Goal: Task Accomplishment & Management: Complete application form

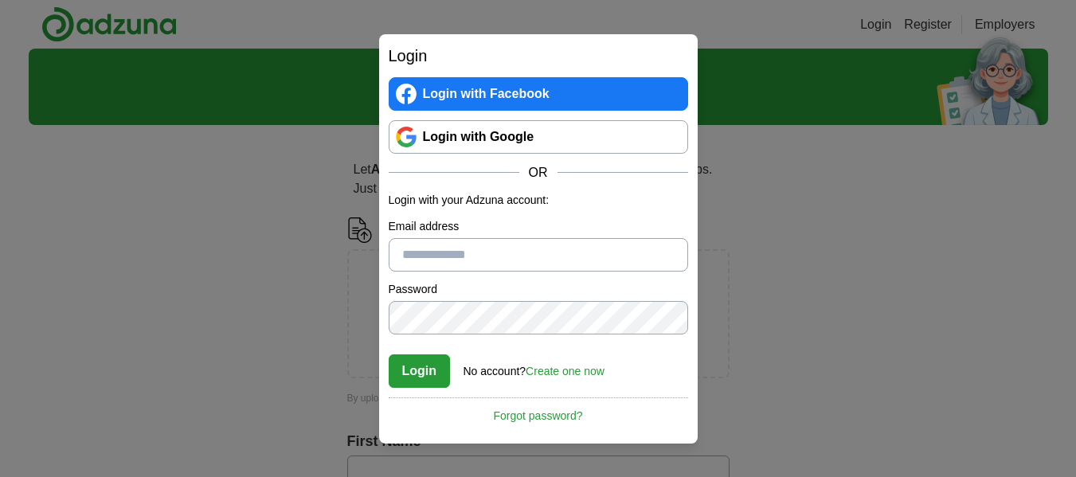
click at [407, 130] on link "Login with Google" at bounding box center [538, 136] width 299 height 33
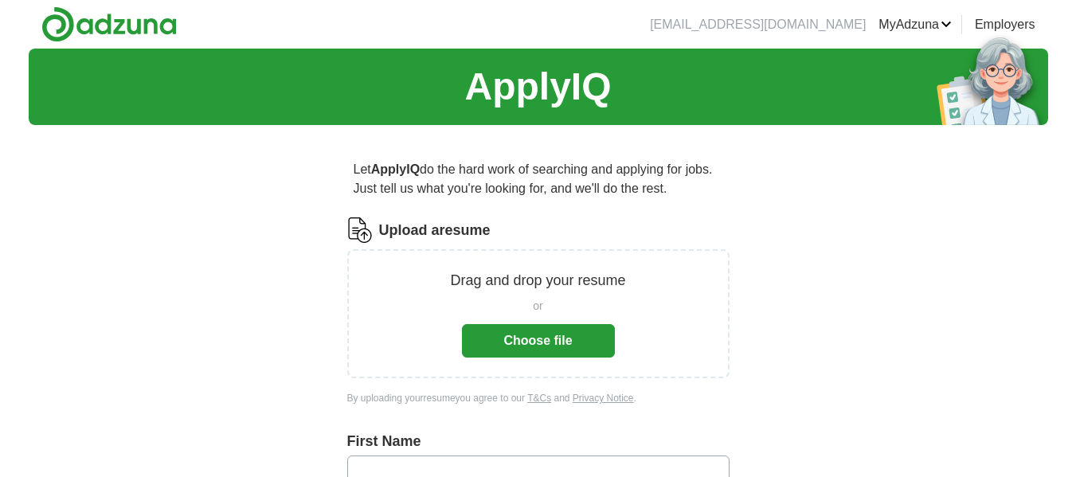
scroll to position [93, 0]
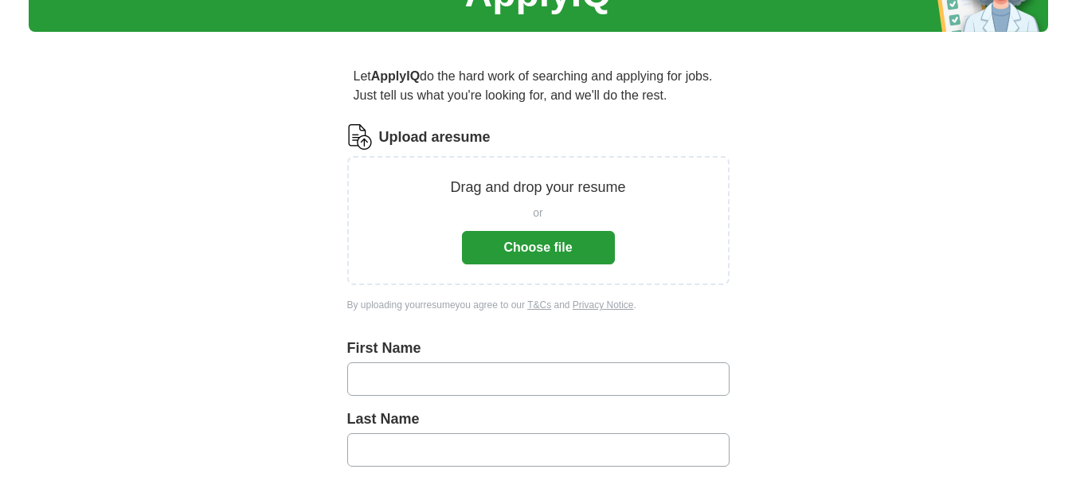
click at [522, 241] on button "Choose file" at bounding box center [538, 247] width 153 height 33
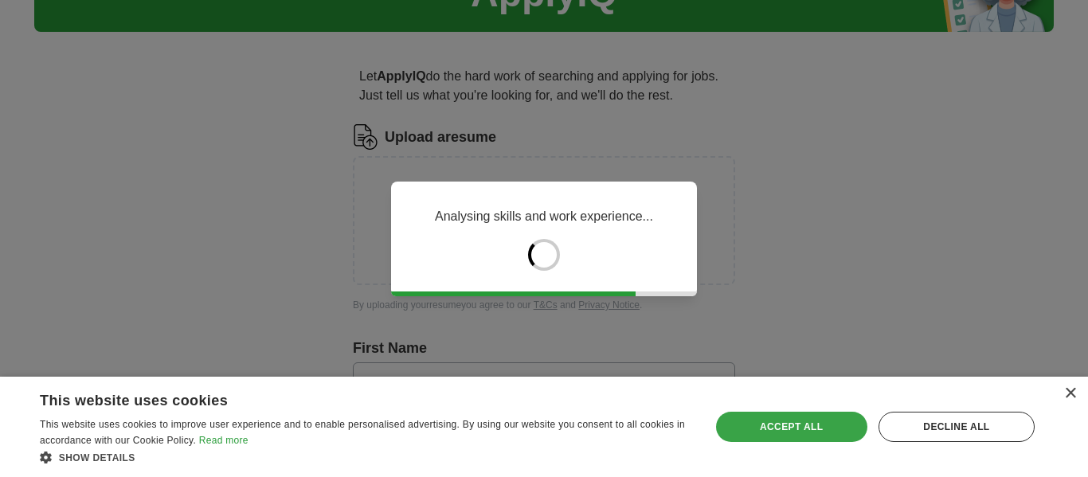
click at [824, 427] on div "Accept all" at bounding box center [791, 427] width 151 height 30
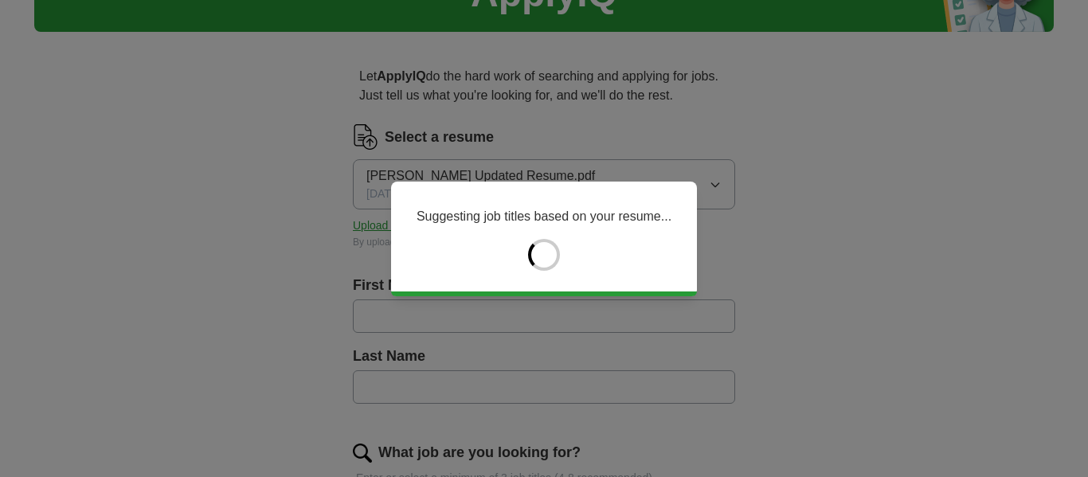
type input "*****"
type input "*******"
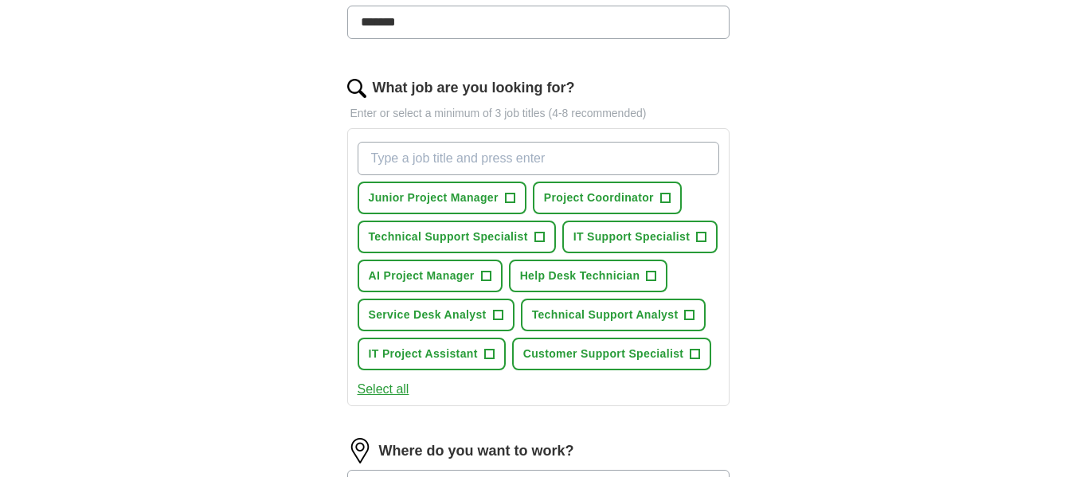
scroll to position [477, 0]
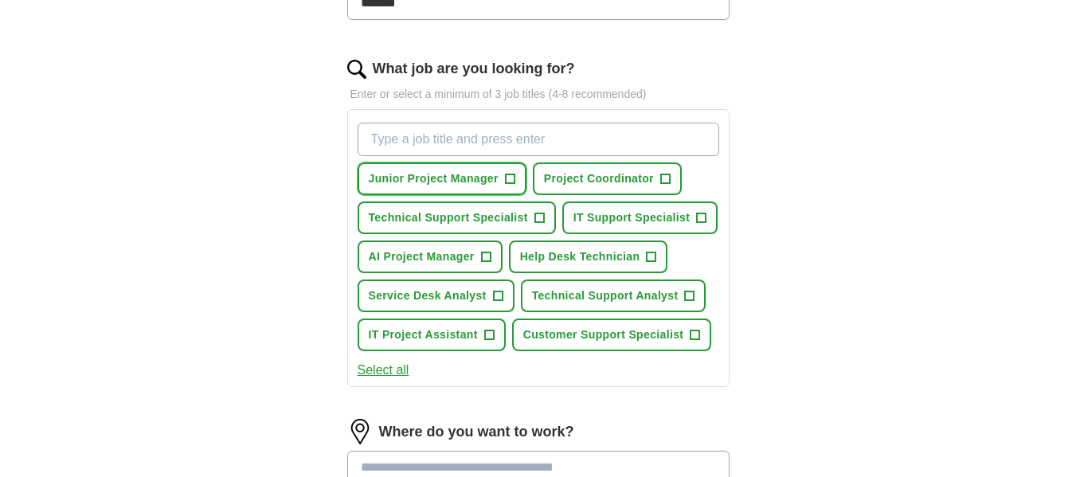
click at [511, 177] on span "+" at bounding box center [510, 179] width 10 height 13
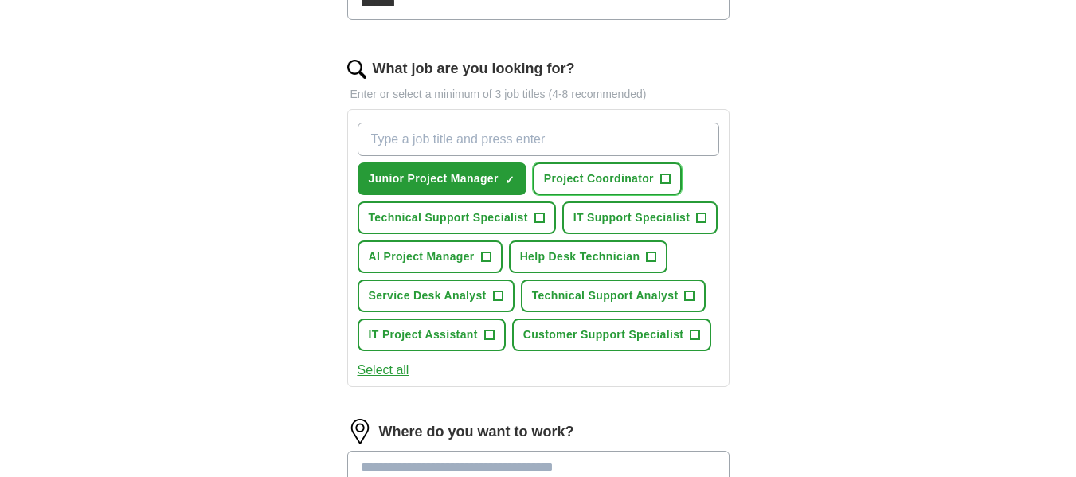
click at [618, 181] on span "Project Coordinator" at bounding box center [599, 178] width 110 height 17
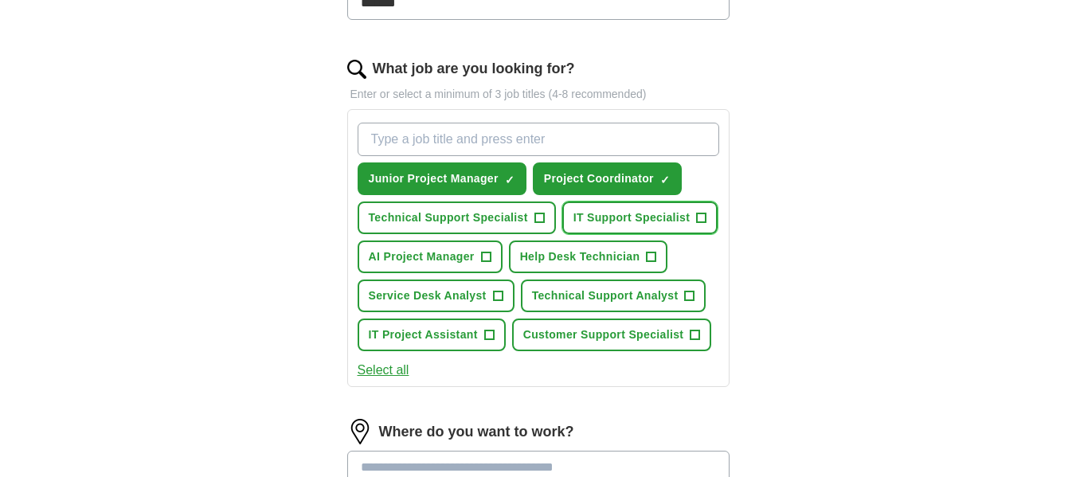
click at [602, 220] on span "IT Support Specialist" at bounding box center [631, 217] width 117 height 17
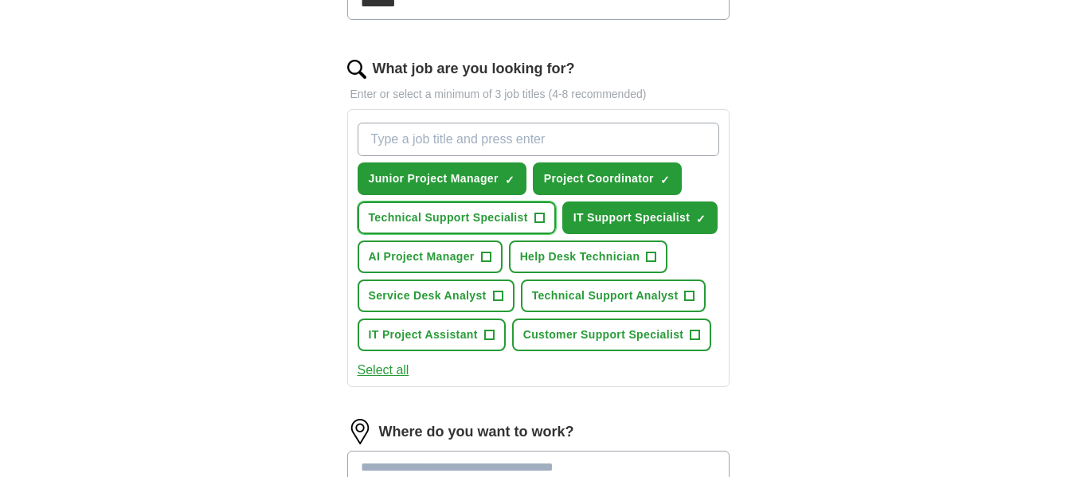
click at [494, 225] on span "Technical Support Specialist" at bounding box center [448, 217] width 159 height 17
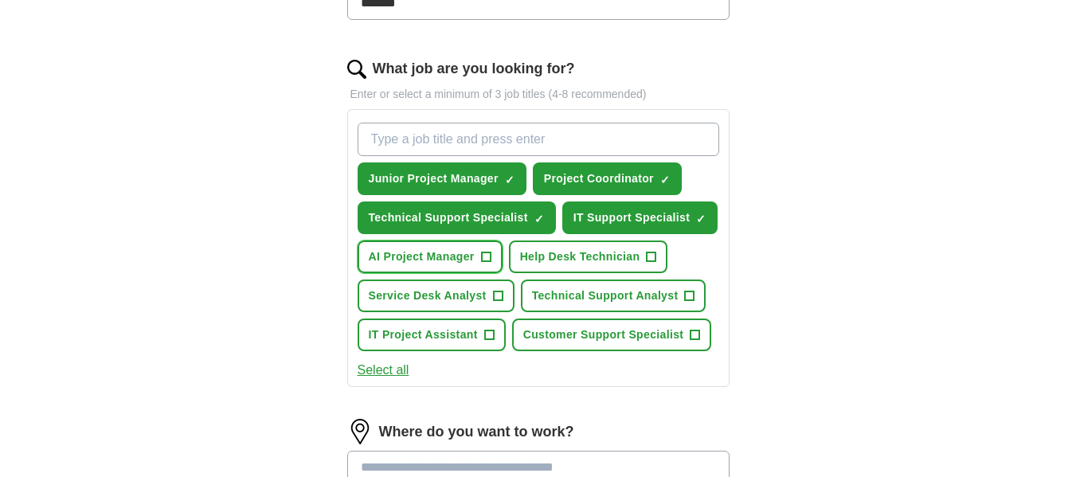
click at [443, 256] on span "AI Project Manager" at bounding box center [422, 256] width 106 height 17
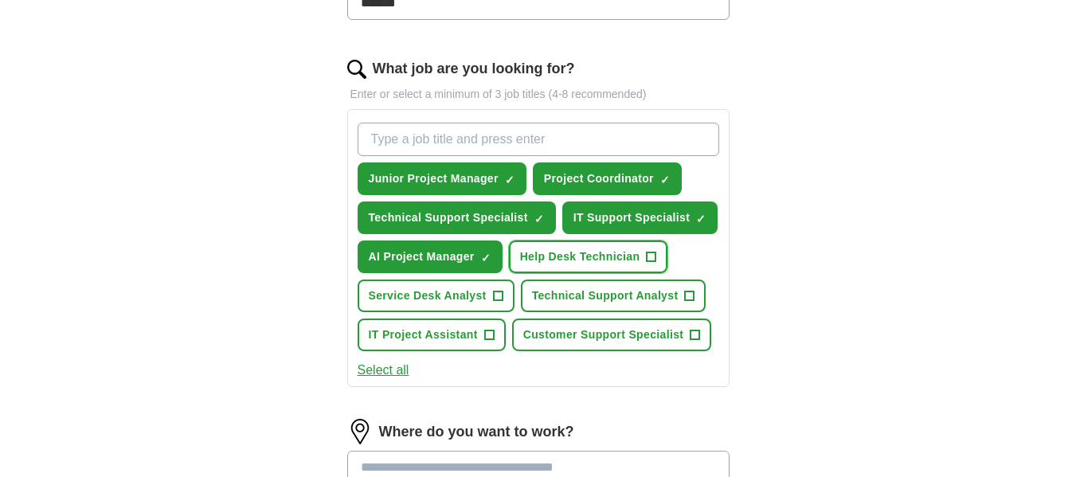
click at [548, 248] on span "Help Desk Technician" at bounding box center [580, 256] width 120 height 17
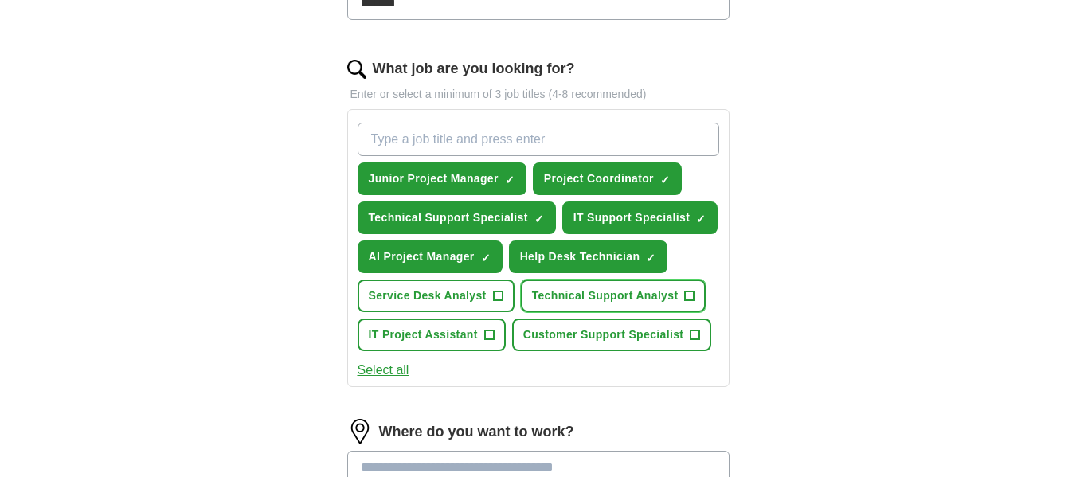
click at [558, 297] on span "Technical Support Analyst" at bounding box center [605, 296] width 147 height 17
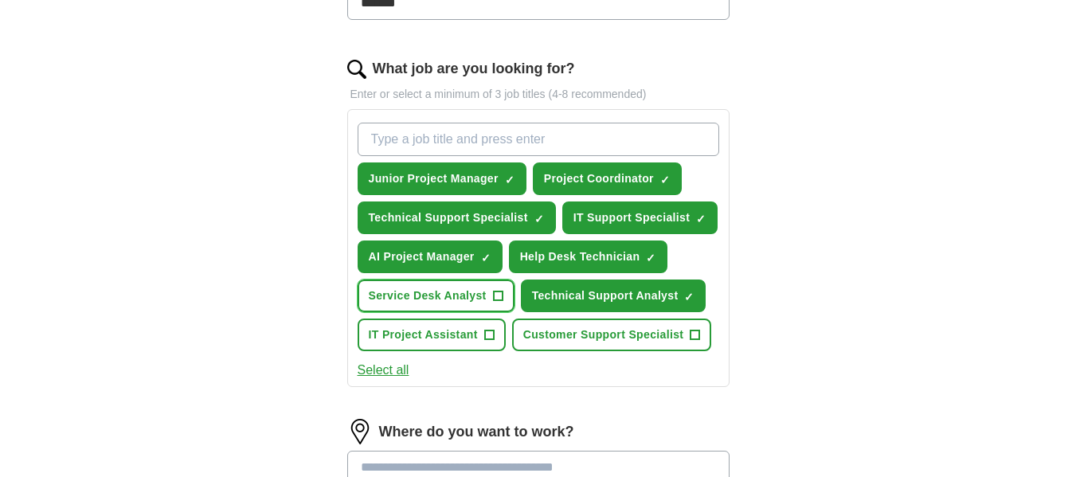
click at [448, 295] on span "Service Desk Analyst" at bounding box center [428, 296] width 118 height 17
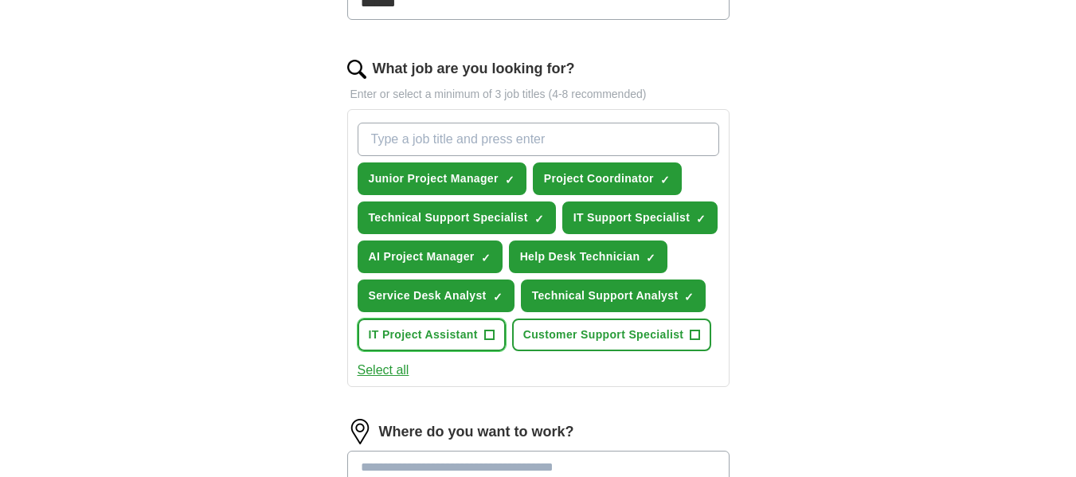
click at [446, 333] on span "IT Project Assistant" at bounding box center [423, 335] width 109 height 17
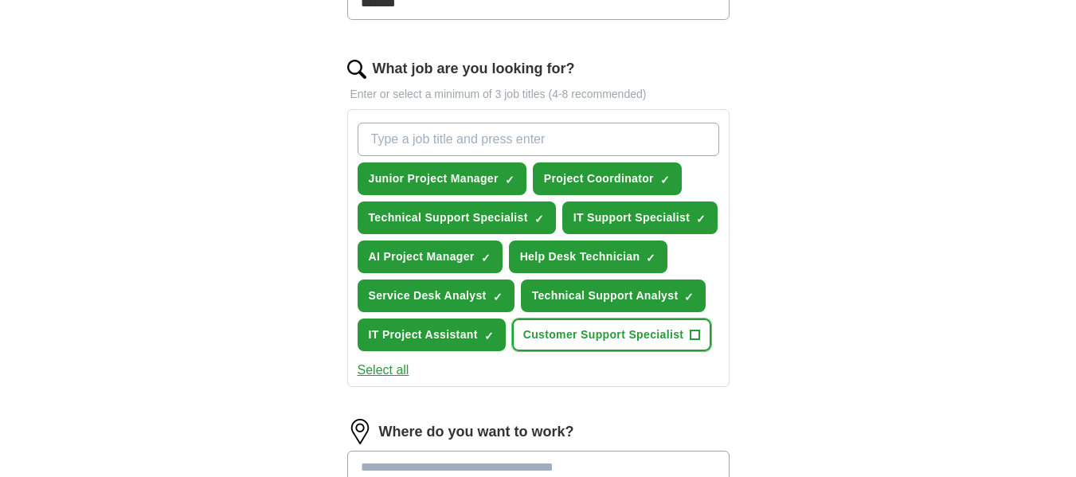
click at [614, 334] on span "Customer Support Specialist" at bounding box center [603, 335] width 161 height 17
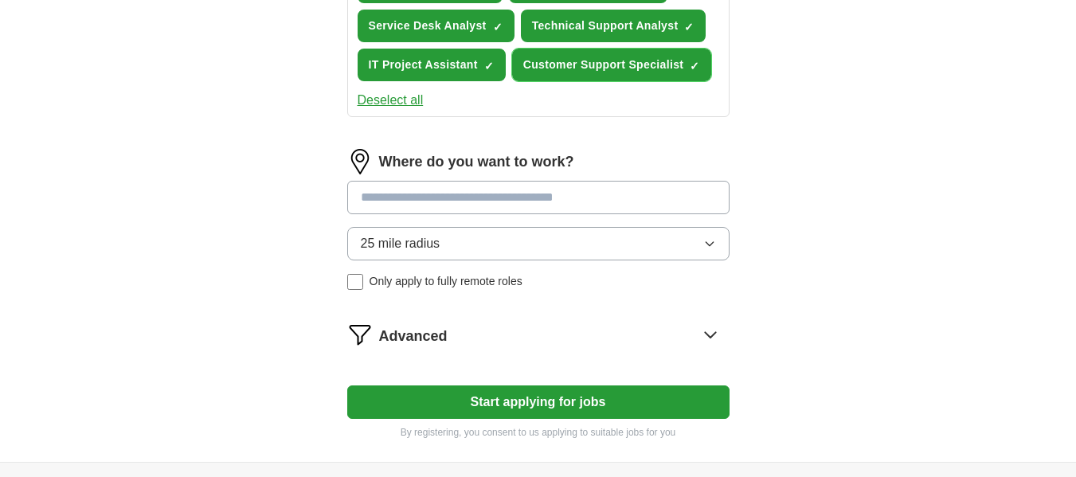
scroll to position [749, 0]
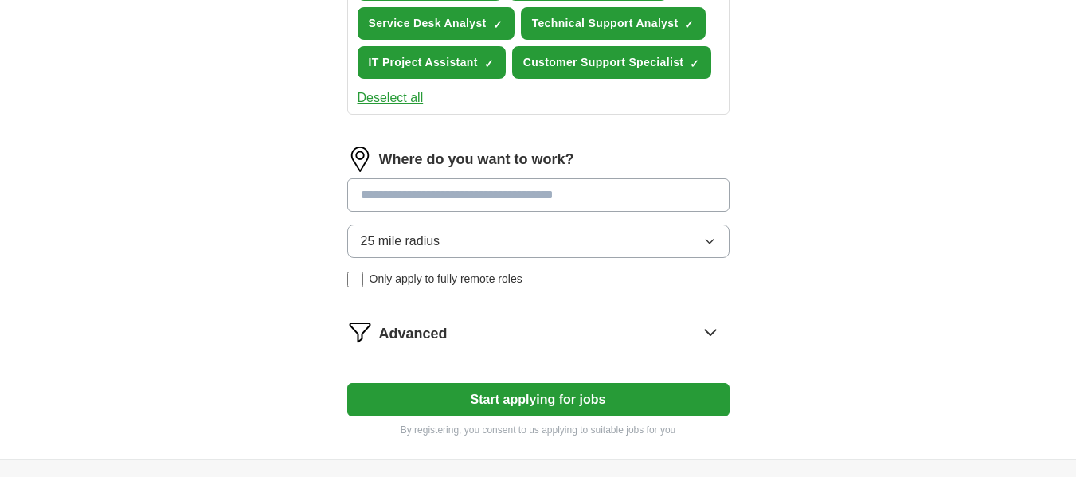
click at [388, 201] on input at bounding box center [538, 194] width 382 height 33
type input "*"
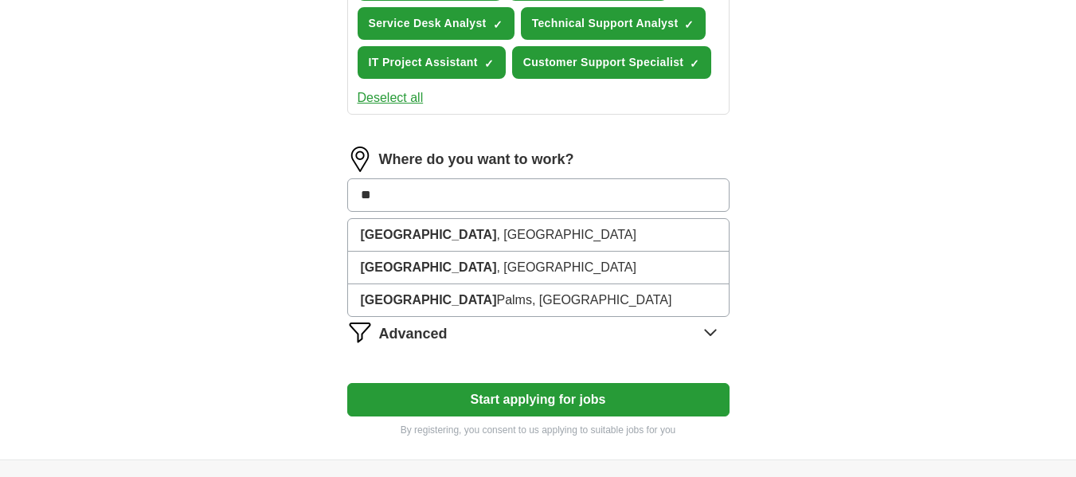
type input "*"
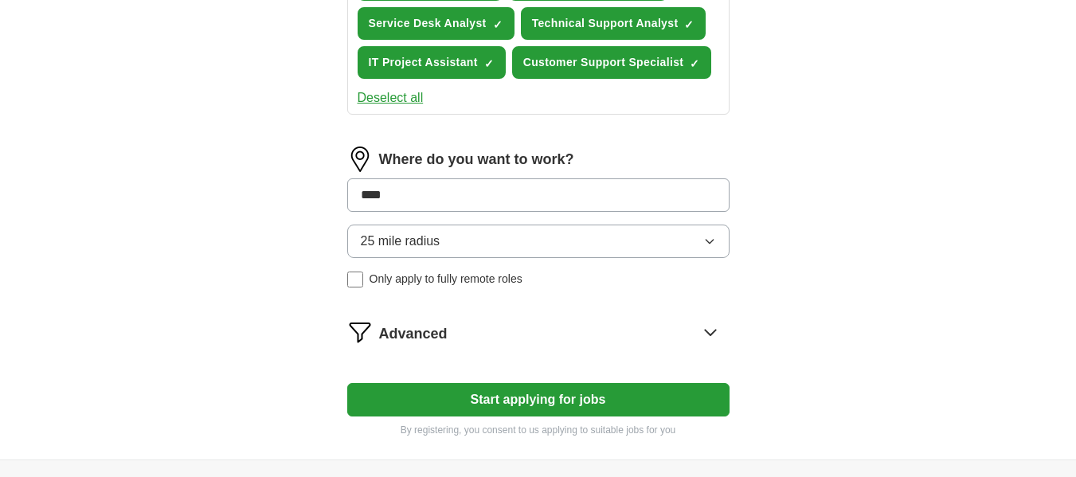
type input "*****"
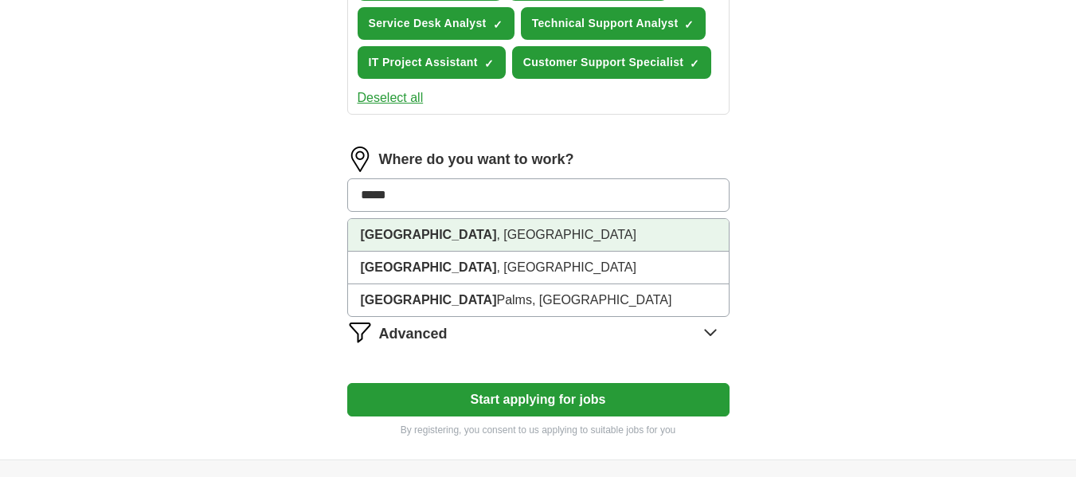
click at [393, 241] on li "Tampa , FL" at bounding box center [538, 235] width 381 height 33
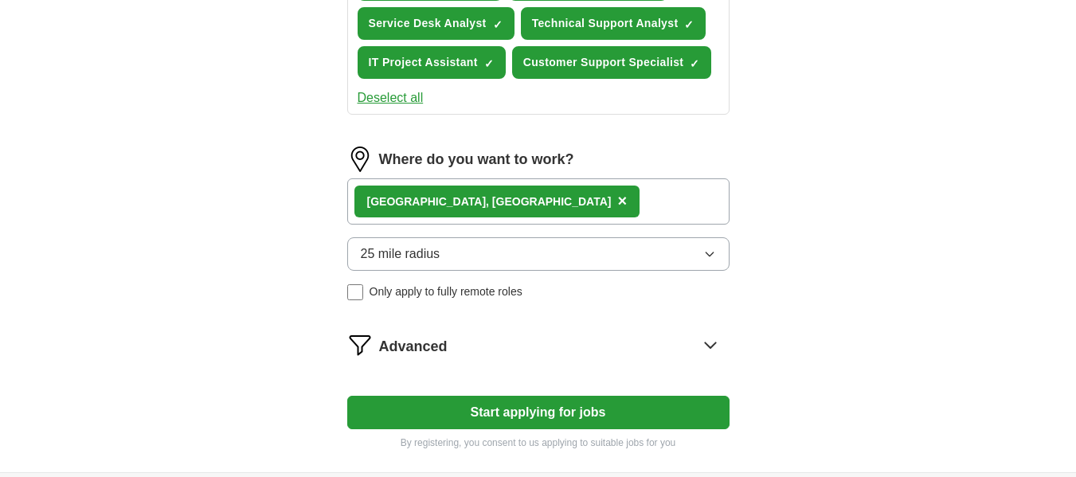
drag, startPoint x: 521, startPoint y: 218, endPoint x: 514, endPoint y: 205, distance: 15.3
click at [514, 205] on div "Tampa , FL ×" at bounding box center [538, 201] width 382 height 46
click at [486, 205] on div "Tampa , FL ×" at bounding box center [538, 201] width 382 height 46
click at [617, 201] on span "×" at bounding box center [622, 201] width 10 height 18
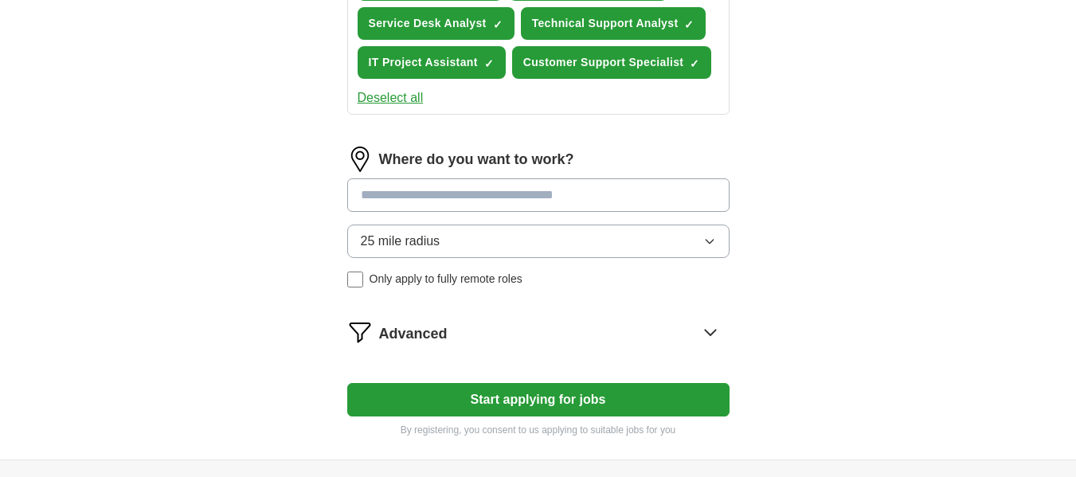
click at [436, 201] on input at bounding box center [538, 194] width 382 height 33
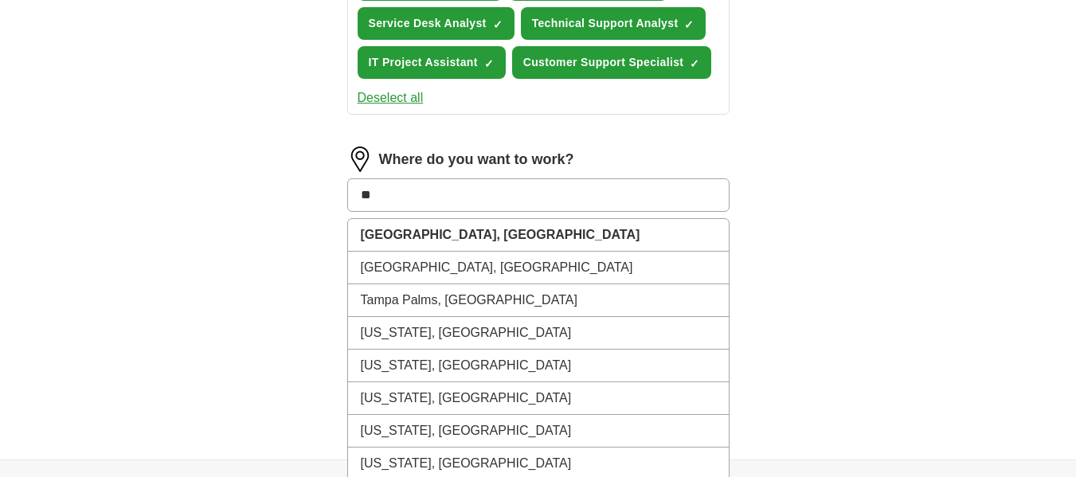
type input "***"
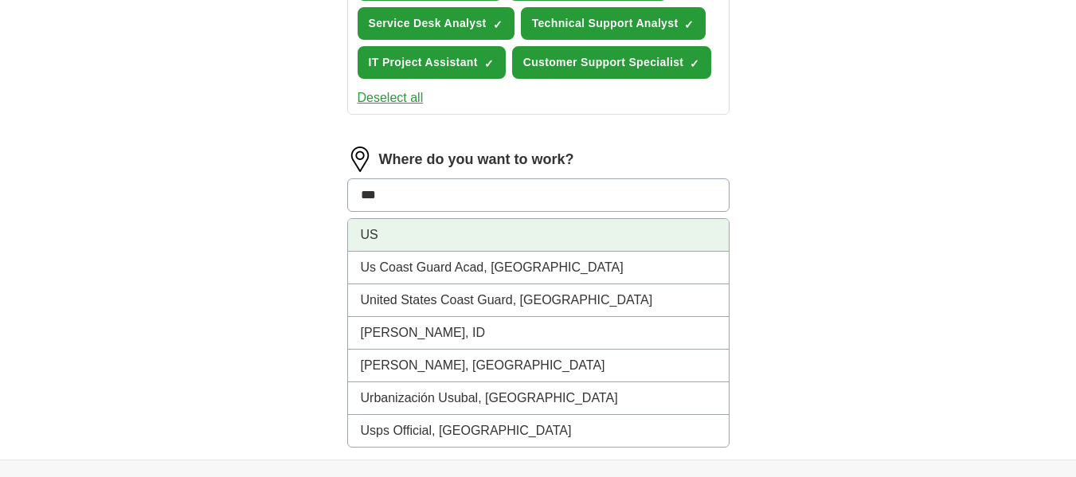
click at [369, 230] on li "US" at bounding box center [538, 235] width 381 height 33
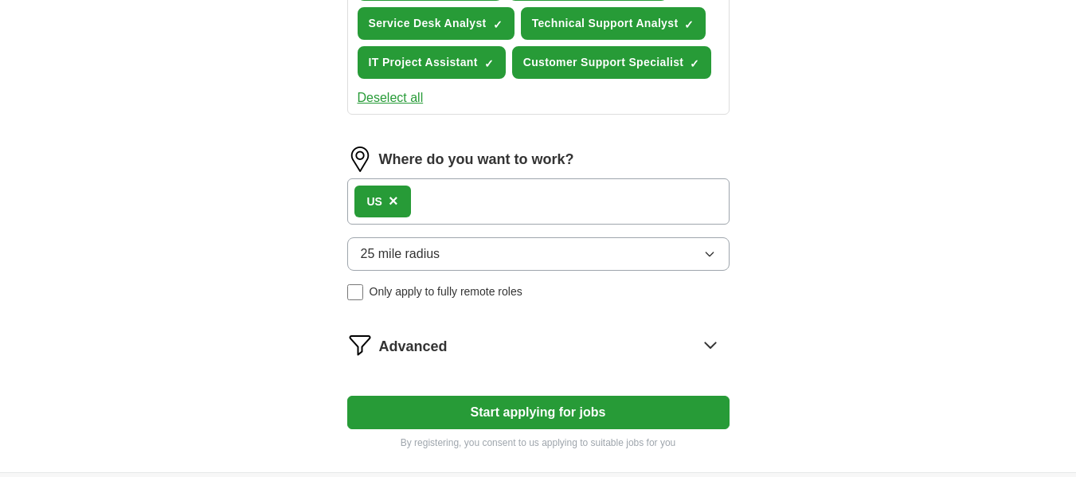
click at [691, 250] on button "25 mile radius" at bounding box center [538, 253] width 382 height 33
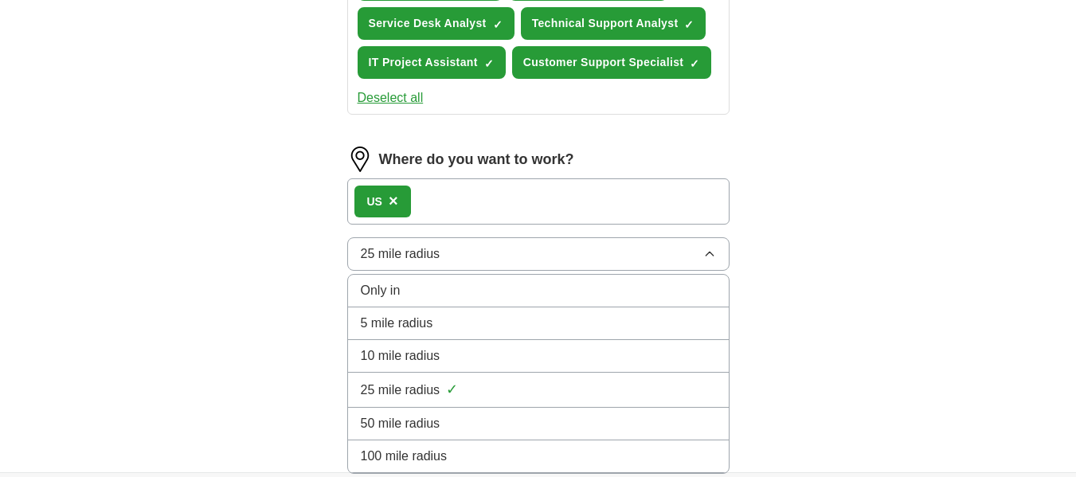
click at [533, 456] on div "100 mile radius" at bounding box center [538, 456] width 355 height 19
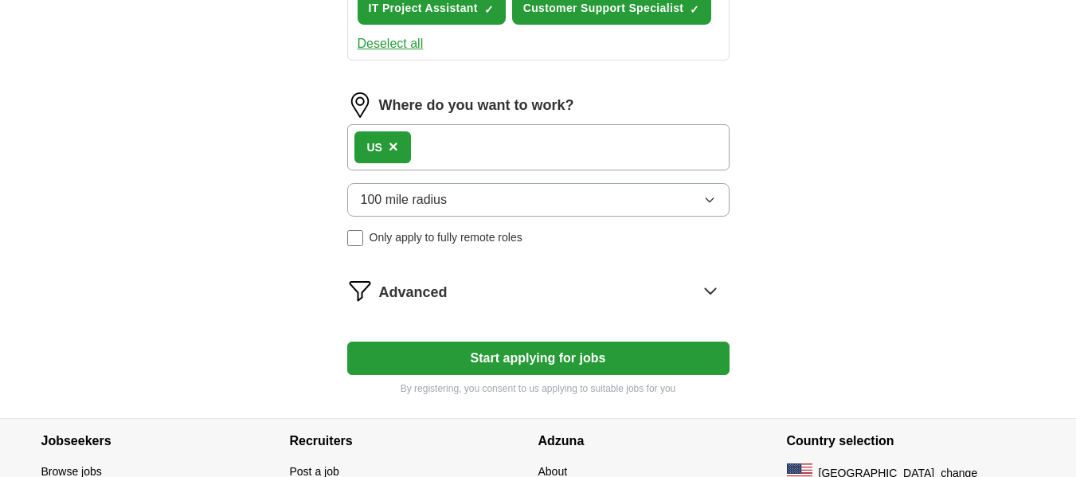
scroll to position [906, 0]
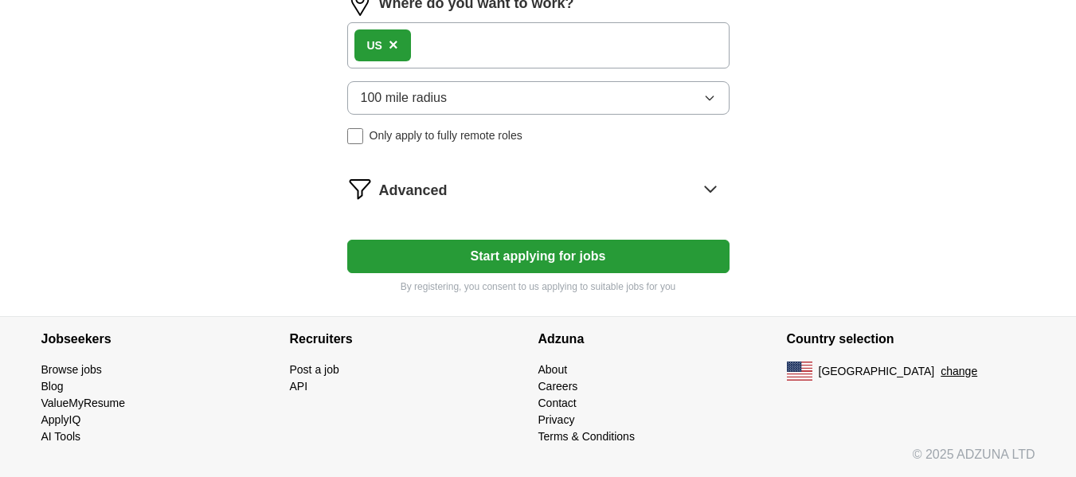
click at [565, 260] on button "Start applying for jobs" at bounding box center [538, 256] width 382 height 33
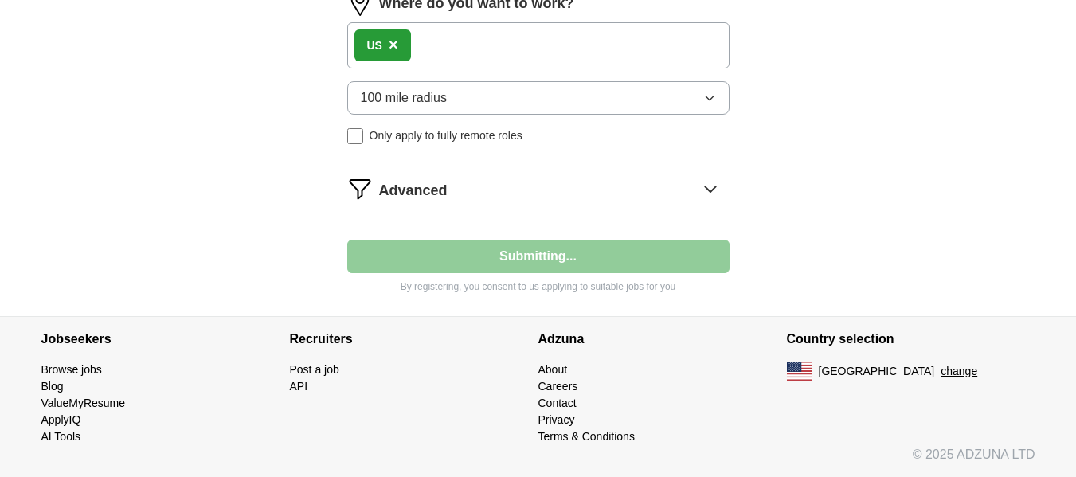
select select "**"
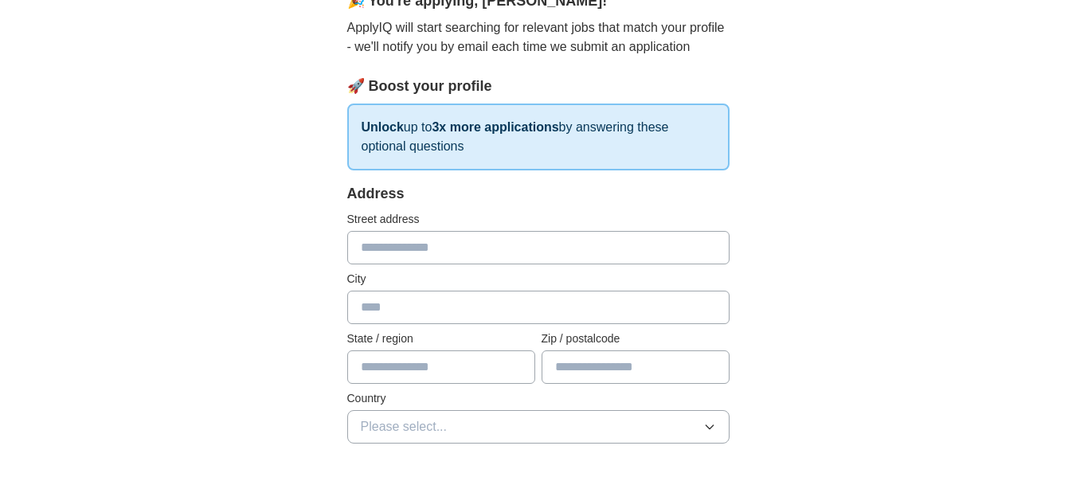
scroll to position [160, 0]
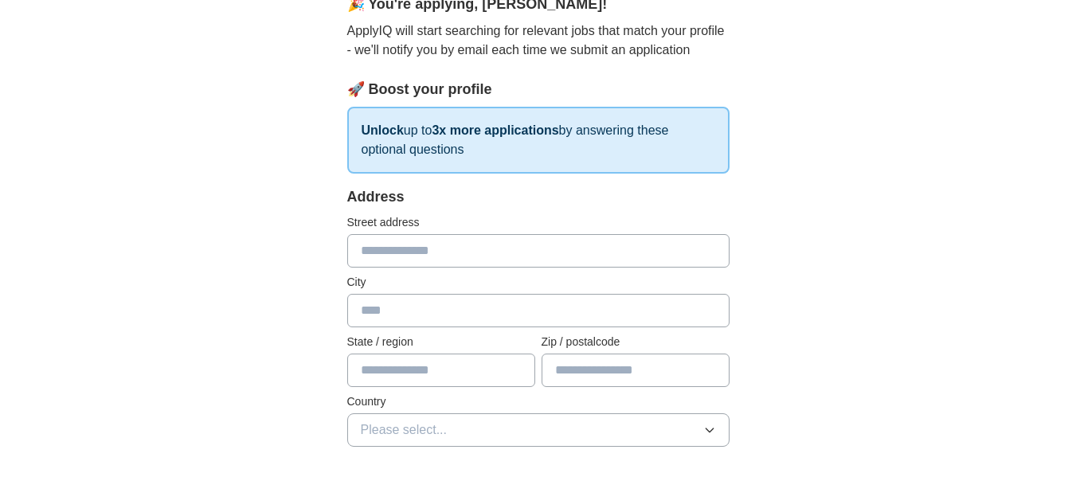
click at [466, 251] on input "text" at bounding box center [538, 250] width 382 height 33
type input "**********"
click at [380, 316] on input "text" at bounding box center [538, 310] width 382 height 33
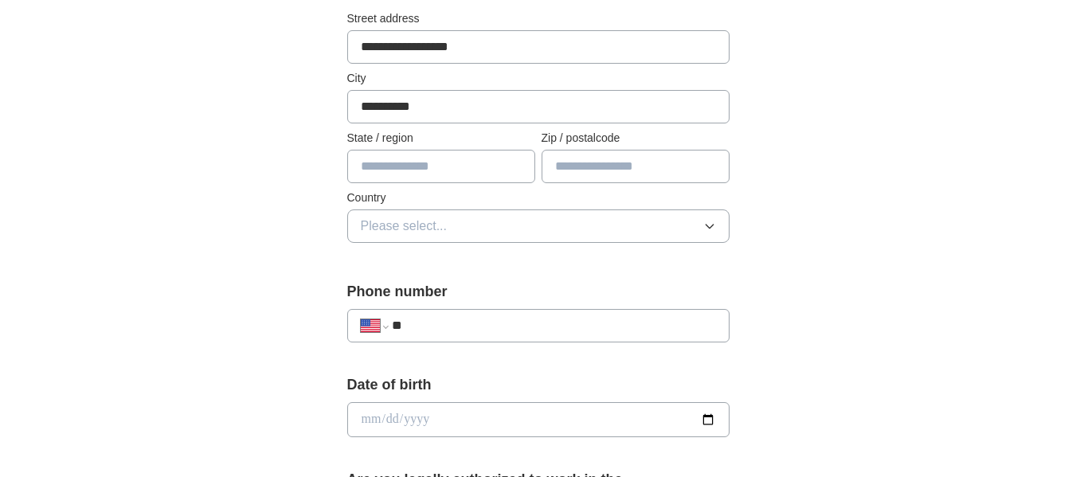
scroll to position [413, 0]
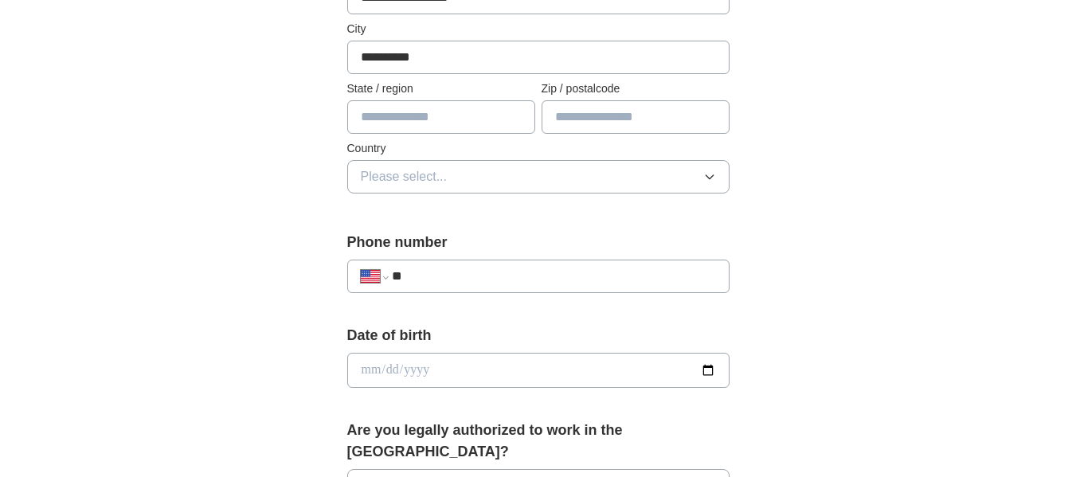
type input "**********"
click at [406, 121] on input "text" at bounding box center [441, 116] width 188 height 33
type input "**"
click at [577, 115] on input "text" at bounding box center [636, 116] width 188 height 33
type input "*****"
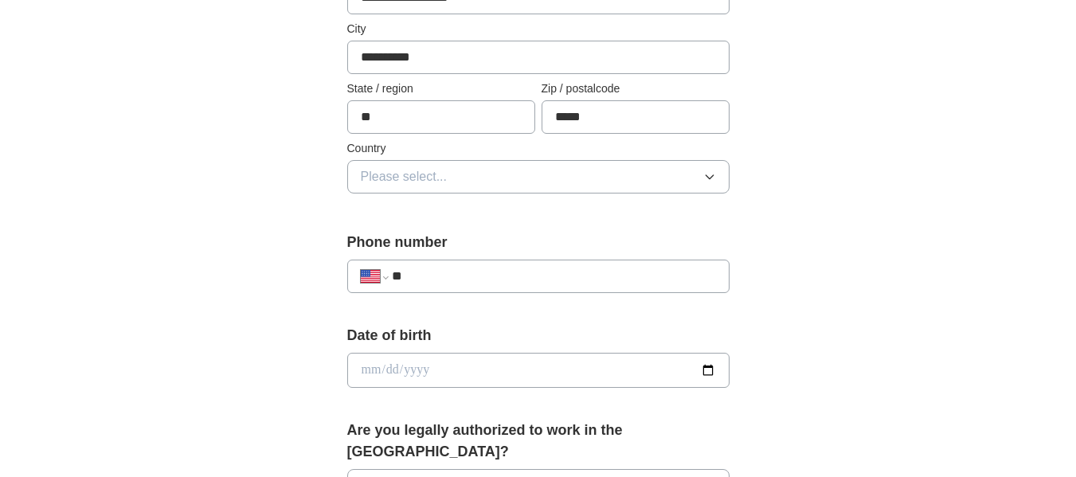
click at [477, 176] on button "Please select..." at bounding box center [538, 176] width 382 height 33
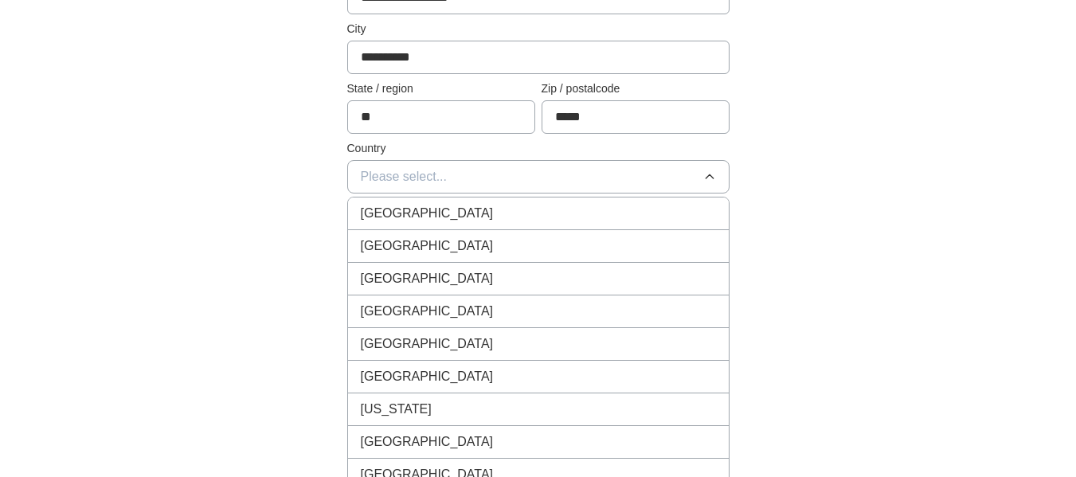
click at [471, 241] on div "United States" at bounding box center [538, 246] width 355 height 19
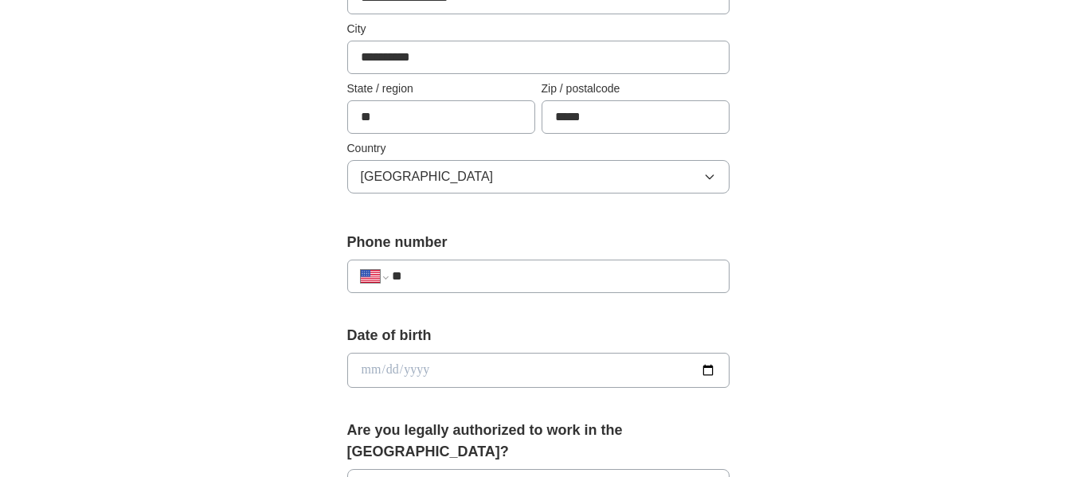
click at [481, 272] on input "**" at bounding box center [553, 276] width 323 height 19
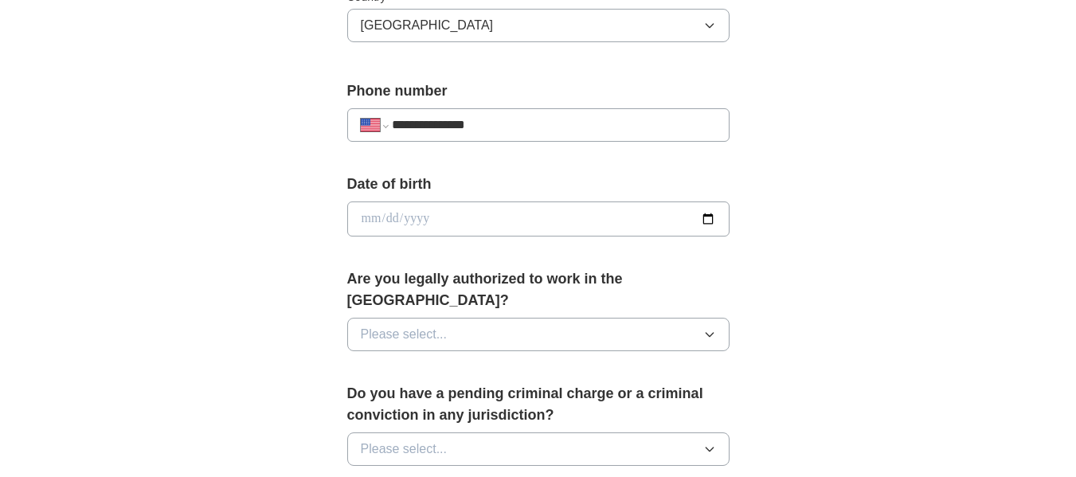
scroll to position [579, 0]
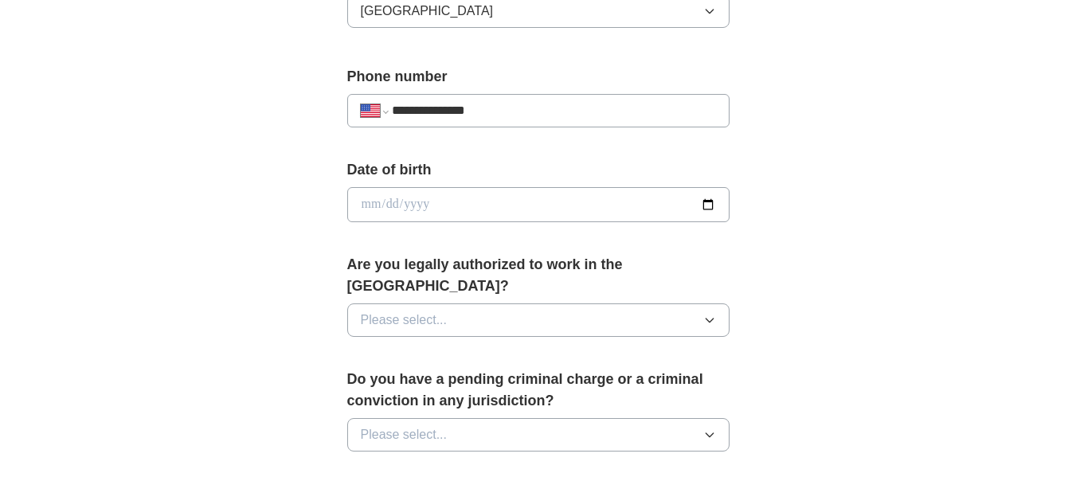
type input "**********"
click at [367, 205] on input "date" at bounding box center [538, 204] width 382 height 35
type input "**********"
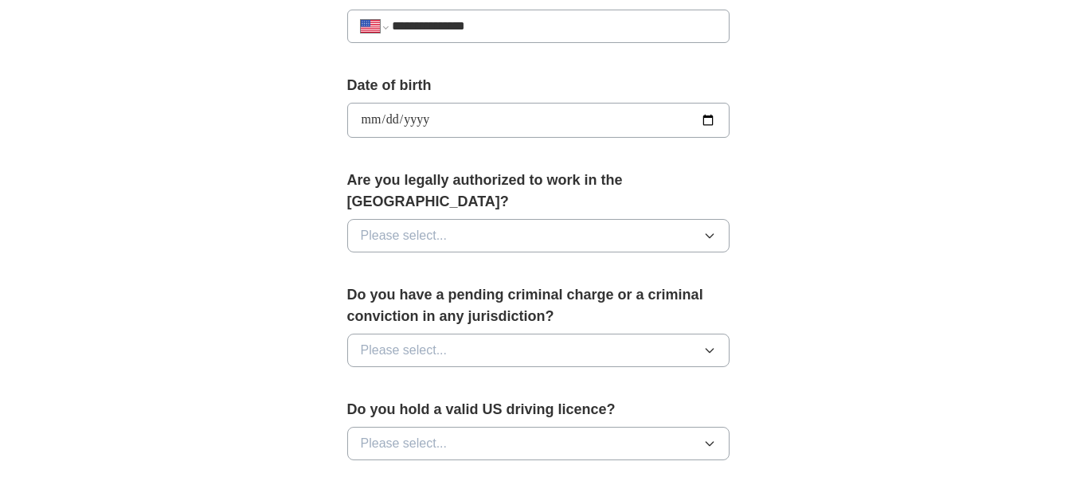
scroll to position [739, 0]
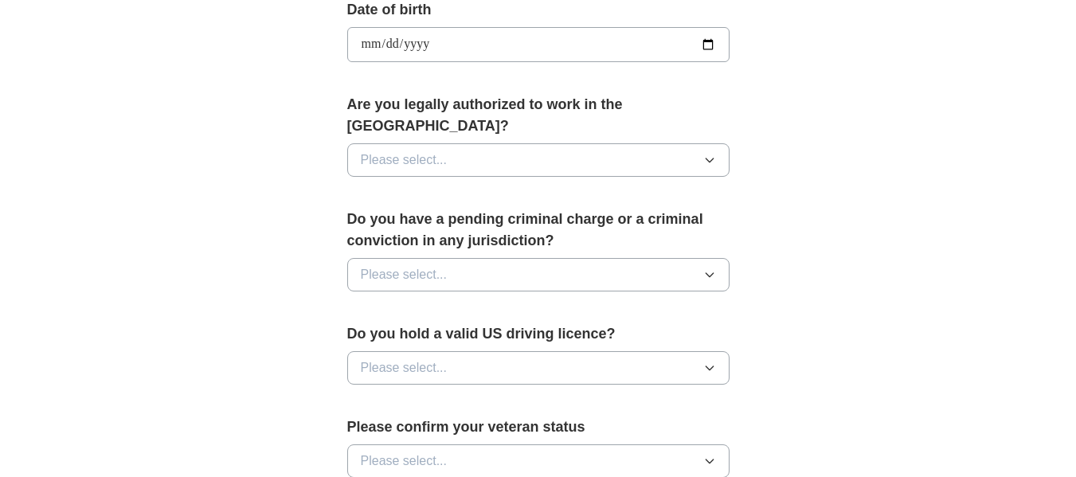
click at [612, 143] on button "Please select..." at bounding box center [538, 159] width 382 height 33
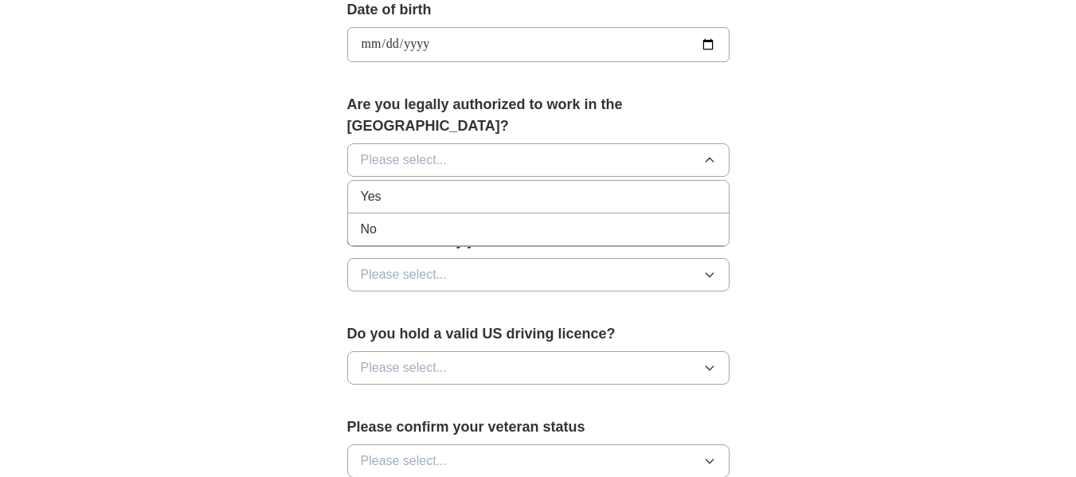
click at [538, 187] on div "Yes" at bounding box center [538, 196] width 355 height 19
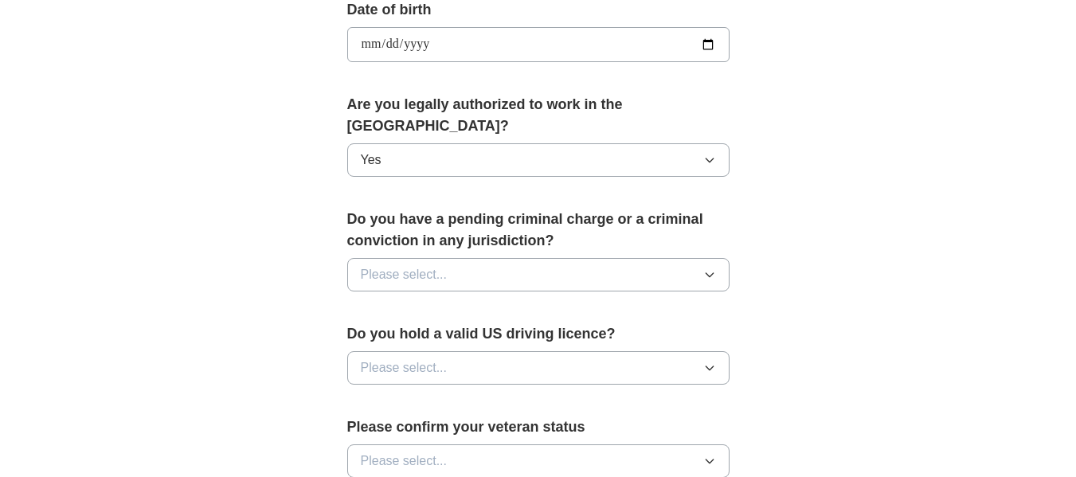
click at [390, 265] on span "Please select..." at bounding box center [404, 274] width 87 height 19
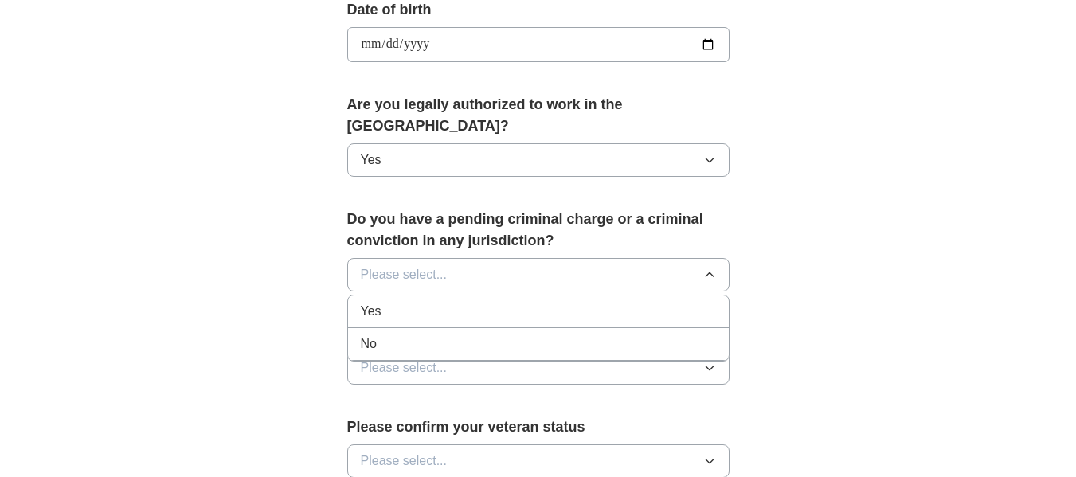
click at [391, 334] on div "No" at bounding box center [538, 343] width 355 height 19
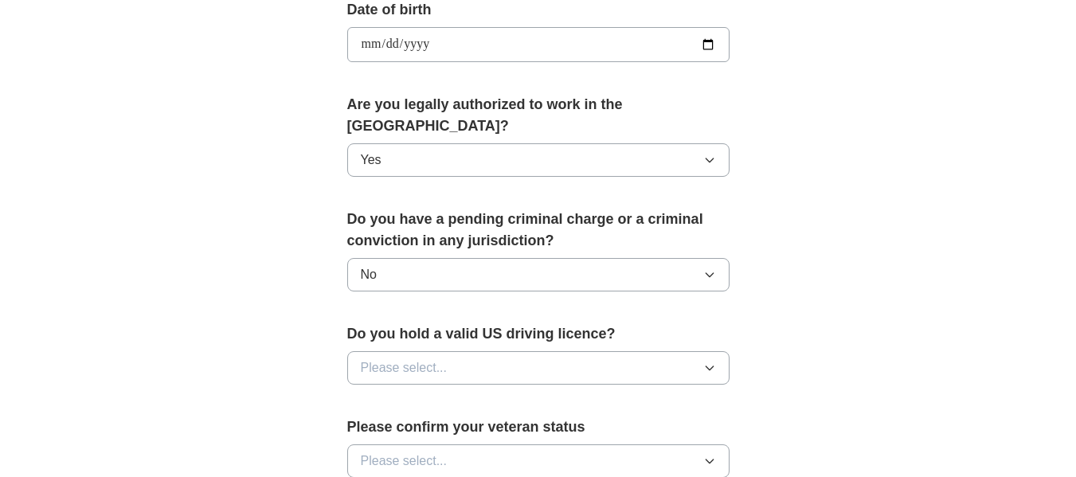
scroll to position [934, 0]
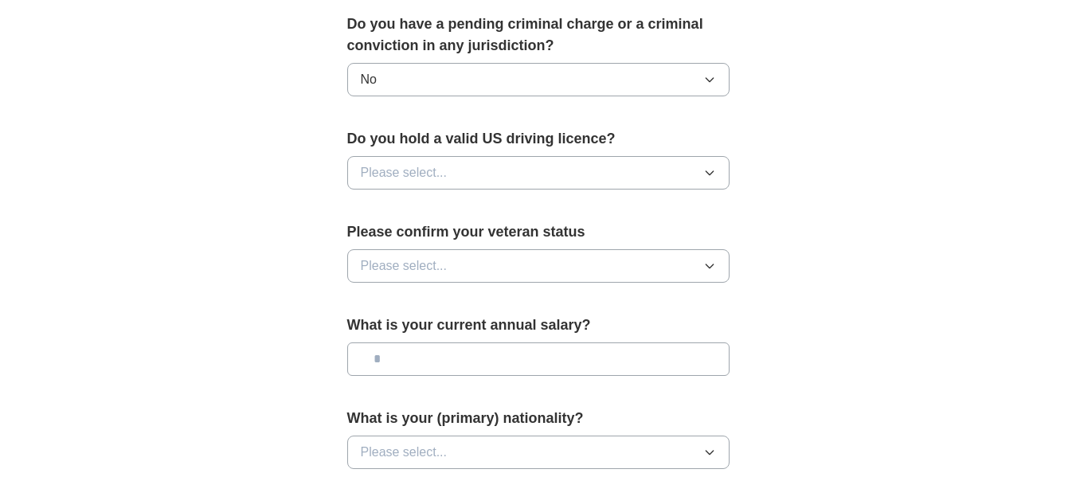
click at [473, 156] on button "Please select..." at bounding box center [538, 172] width 382 height 33
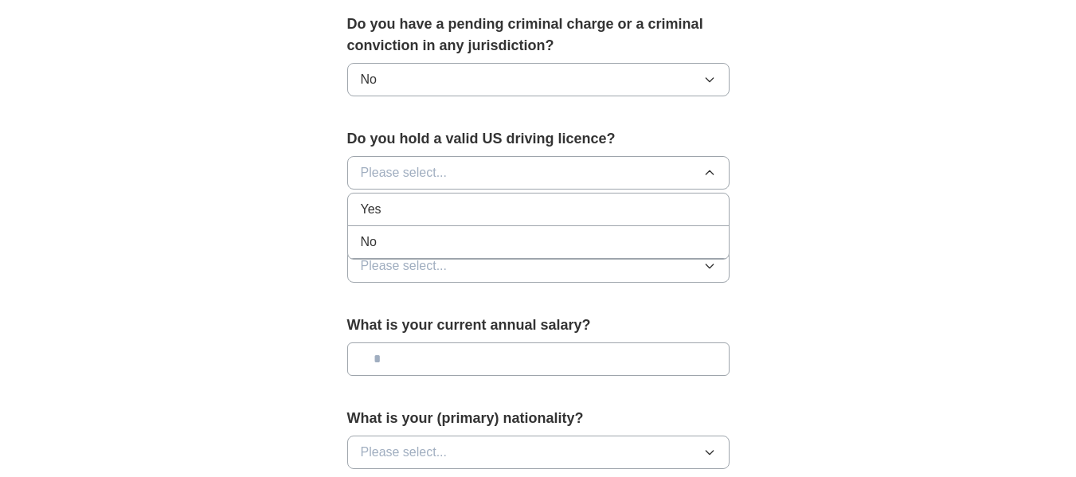
click at [431, 200] on div "Yes" at bounding box center [538, 209] width 355 height 19
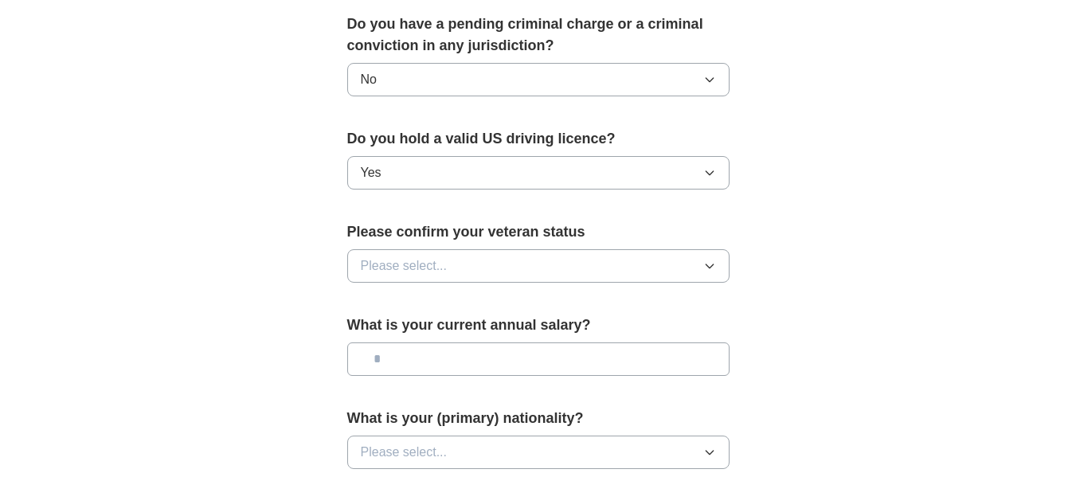
click at [413, 256] on span "Please select..." at bounding box center [404, 265] width 87 height 19
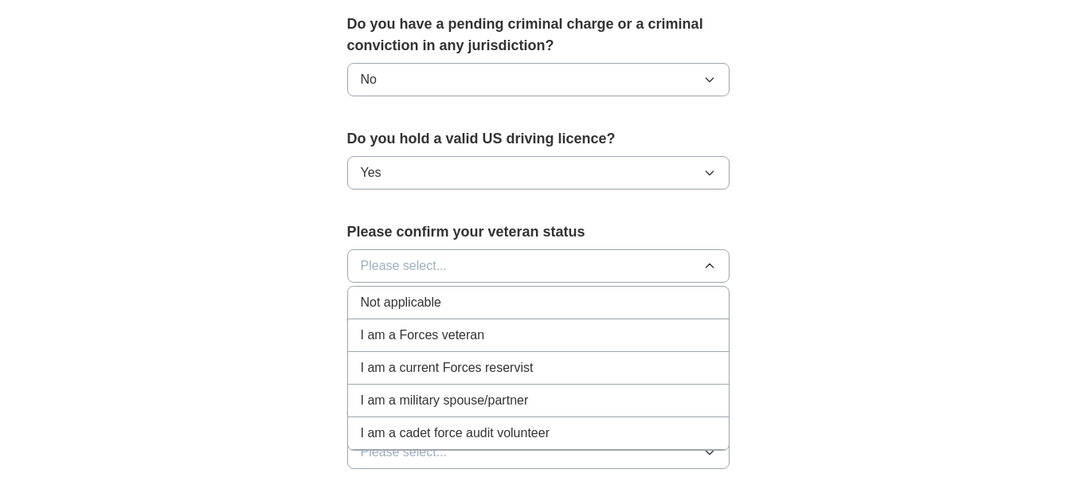
click at [421, 293] on span "Not applicable" at bounding box center [401, 302] width 80 height 19
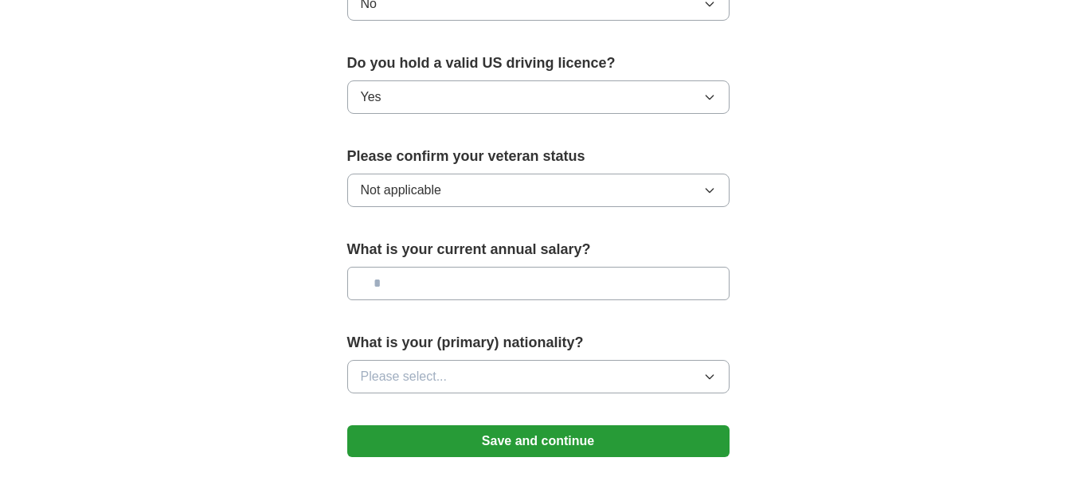
scroll to position [1019, 0]
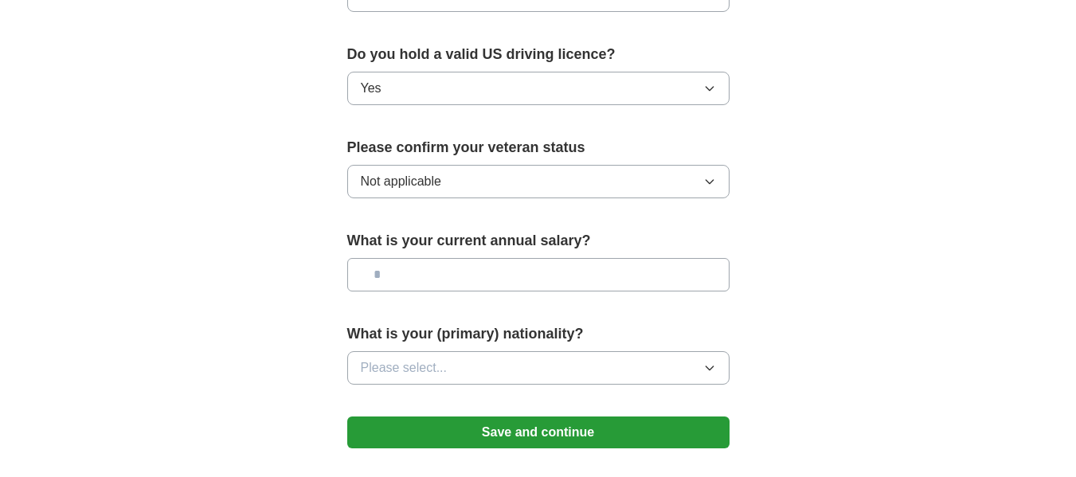
click at [487, 258] on input "text" at bounding box center [538, 274] width 382 height 33
type input "**"
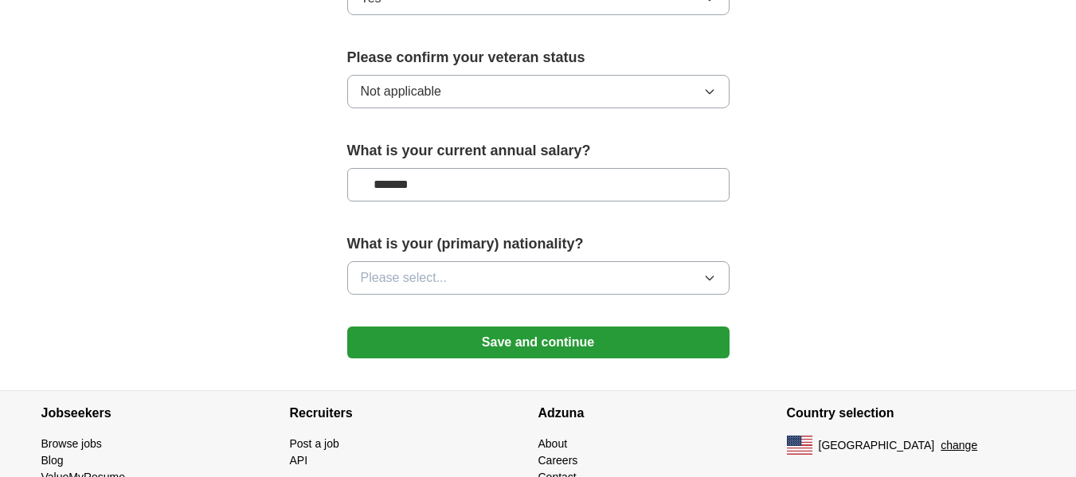
type input "*******"
click at [392, 268] on span "Please select..." at bounding box center [404, 277] width 87 height 19
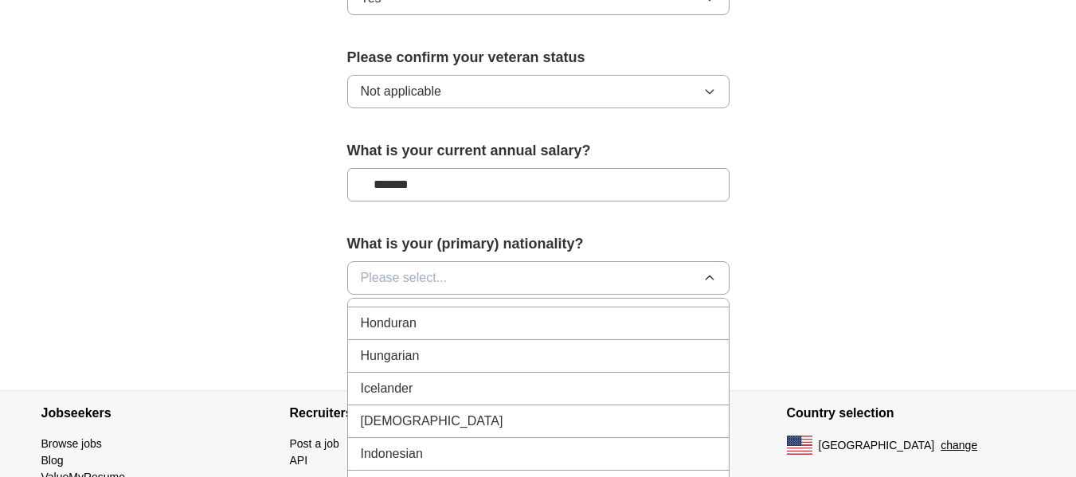
scroll to position [2523, 0]
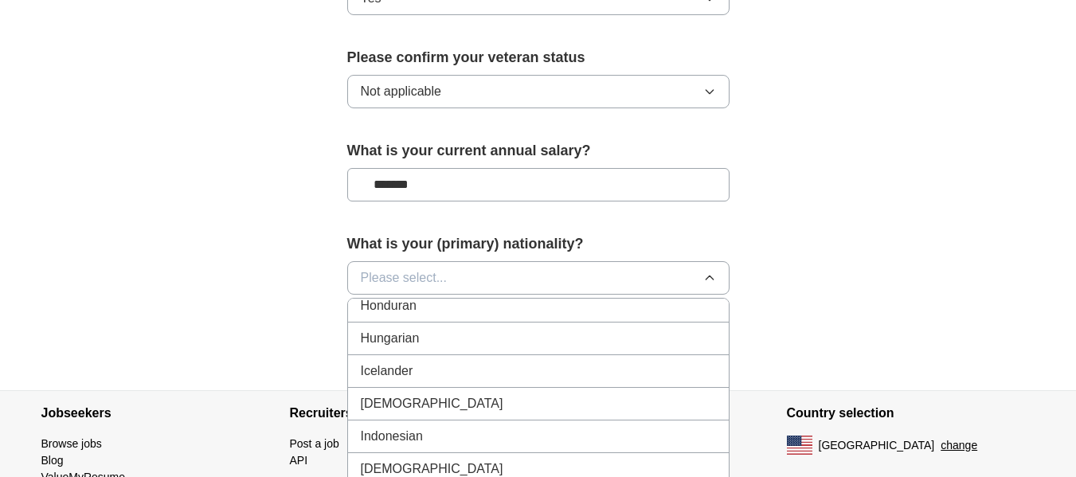
click at [410, 394] on div "Indian" at bounding box center [538, 403] width 355 height 19
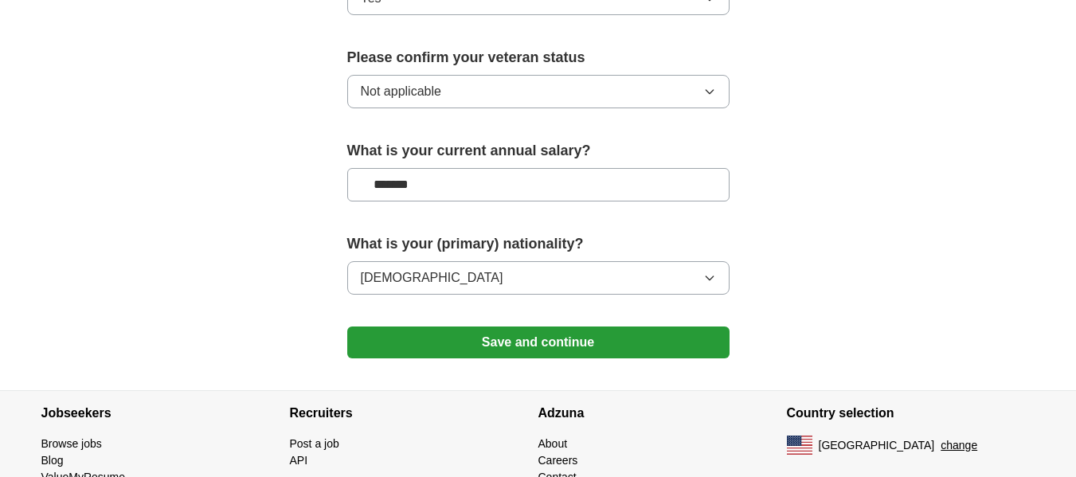
scroll to position [1050, 0]
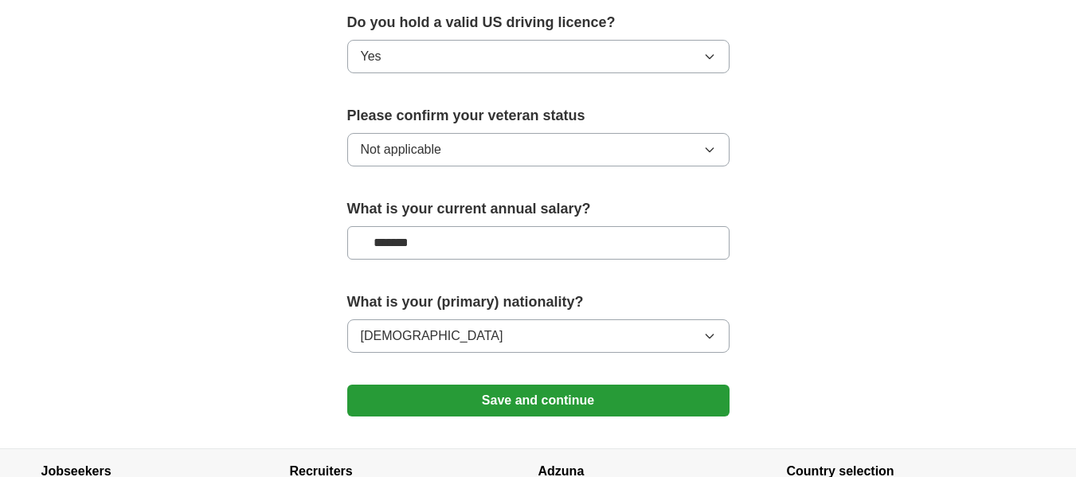
click at [644, 385] on button "Save and continue" at bounding box center [538, 401] width 382 height 32
